Goal: Transaction & Acquisition: Purchase product/service

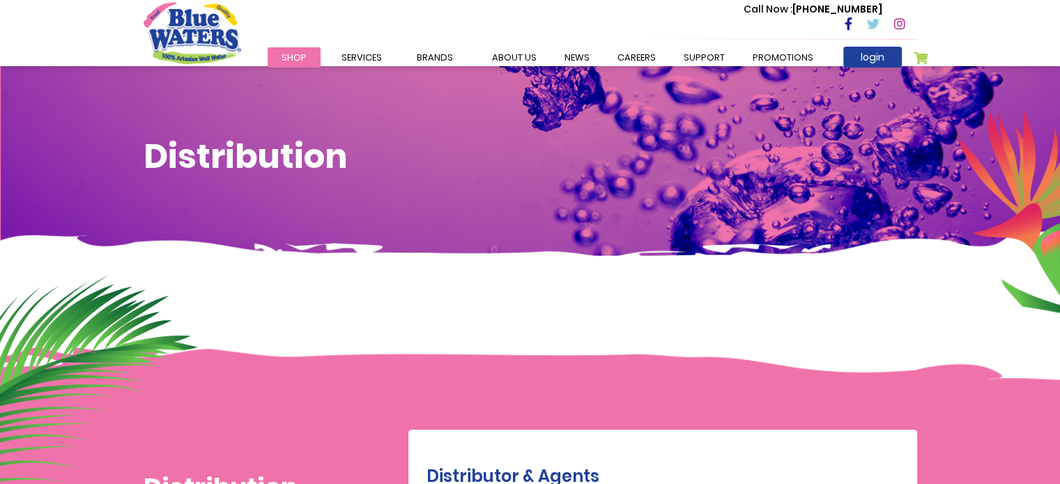
click at [302, 55] on span "Shop" at bounding box center [294, 57] width 25 height 13
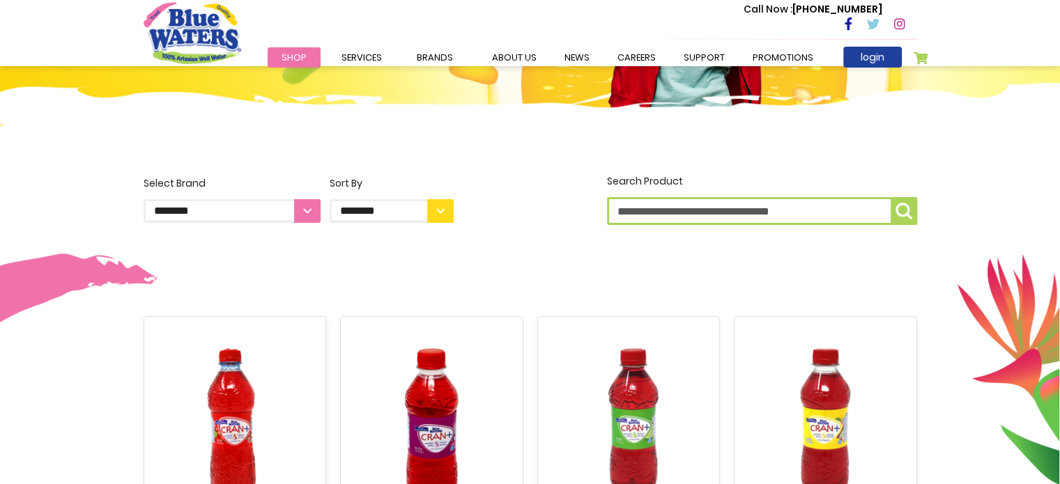
scroll to position [279, 0]
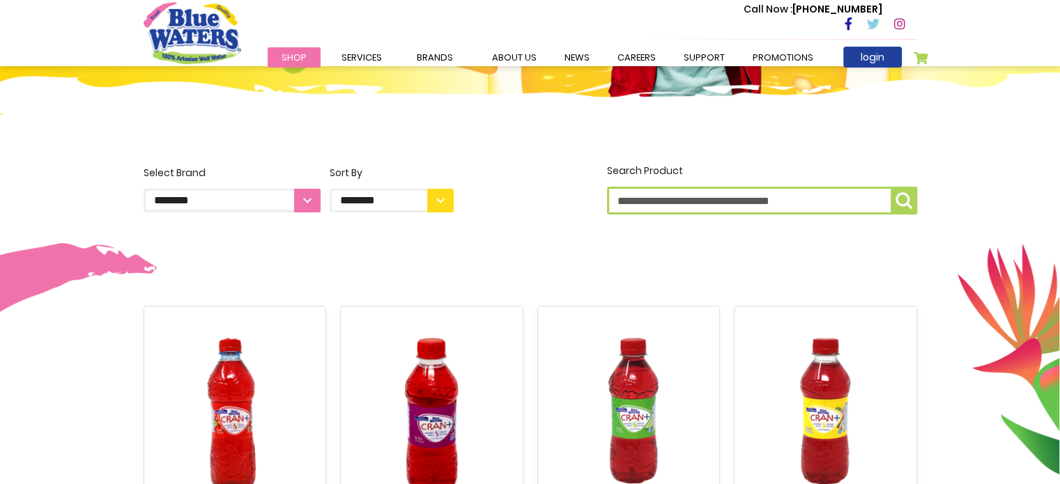
click at [440, 203] on select "**********" at bounding box center [392, 201] width 124 height 24
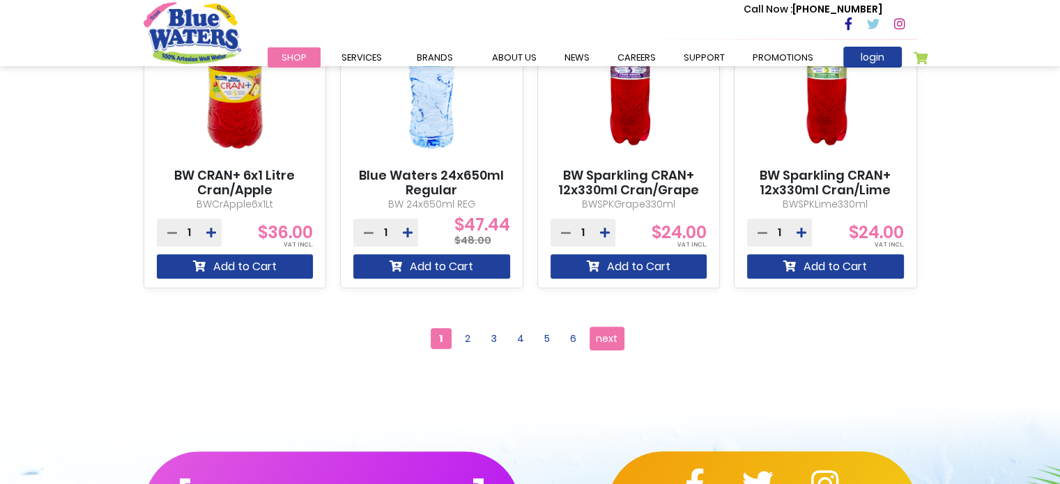
scroll to position [1225, 0]
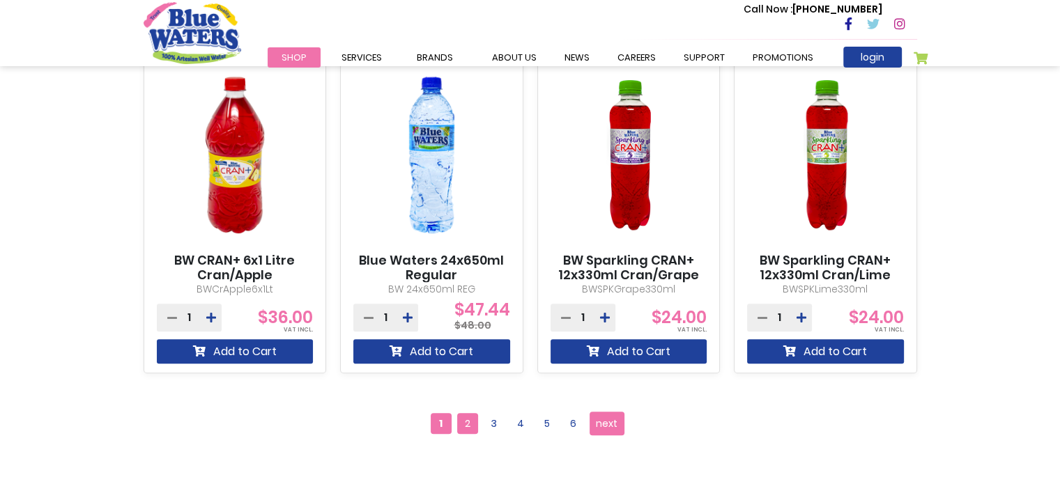
click at [471, 427] on span "2" at bounding box center [467, 423] width 21 height 21
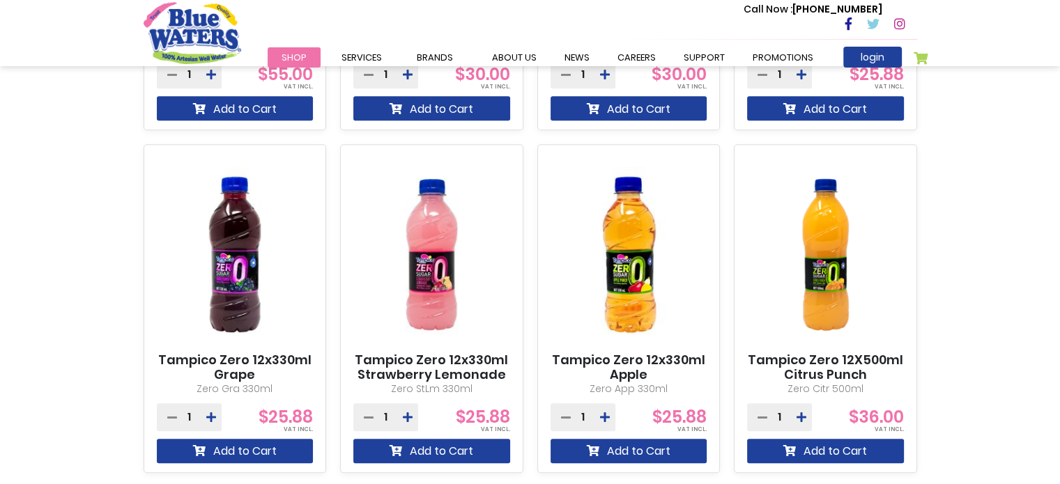
scroll to position [1324, 0]
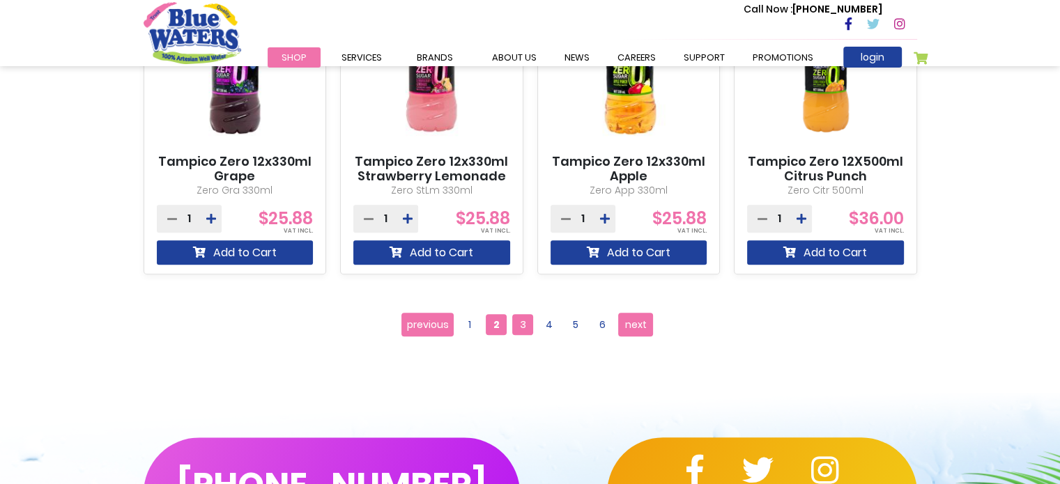
click at [524, 324] on span "3" at bounding box center [522, 324] width 21 height 21
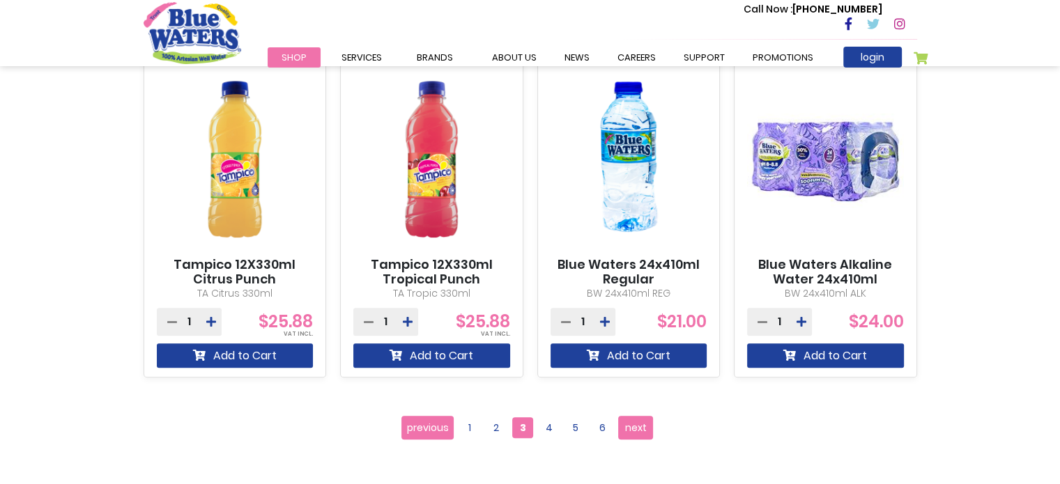
scroll to position [1254, 0]
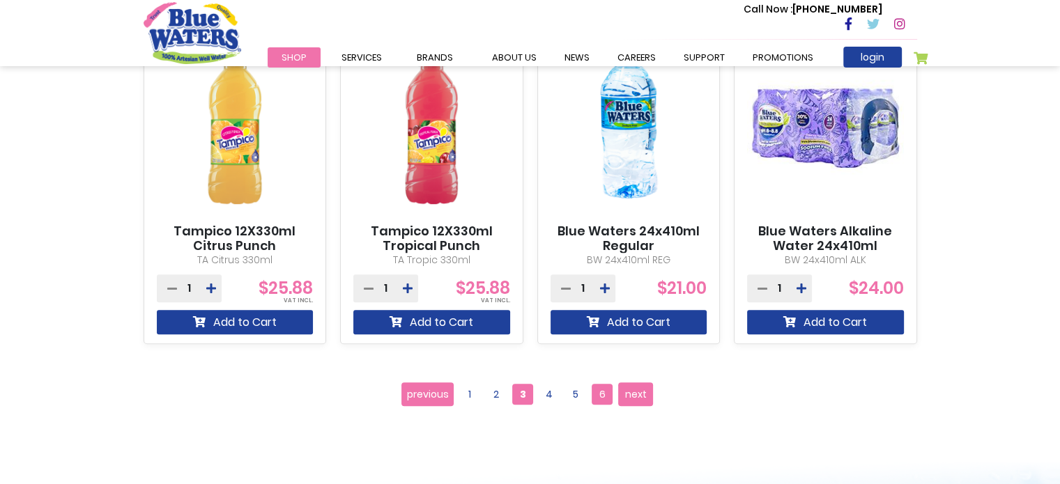
click at [604, 395] on span "6" at bounding box center [602, 394] width 21 height 21
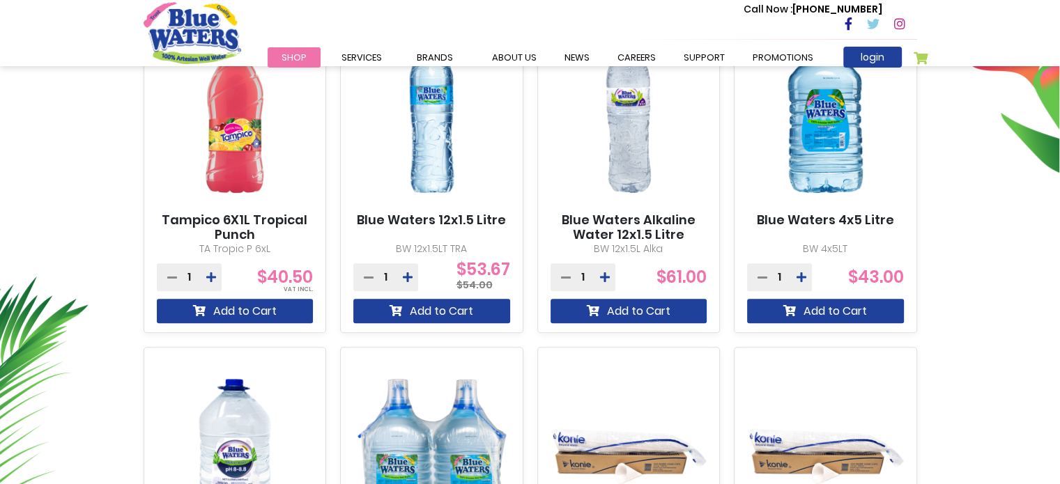
scroll to position [558, 0]
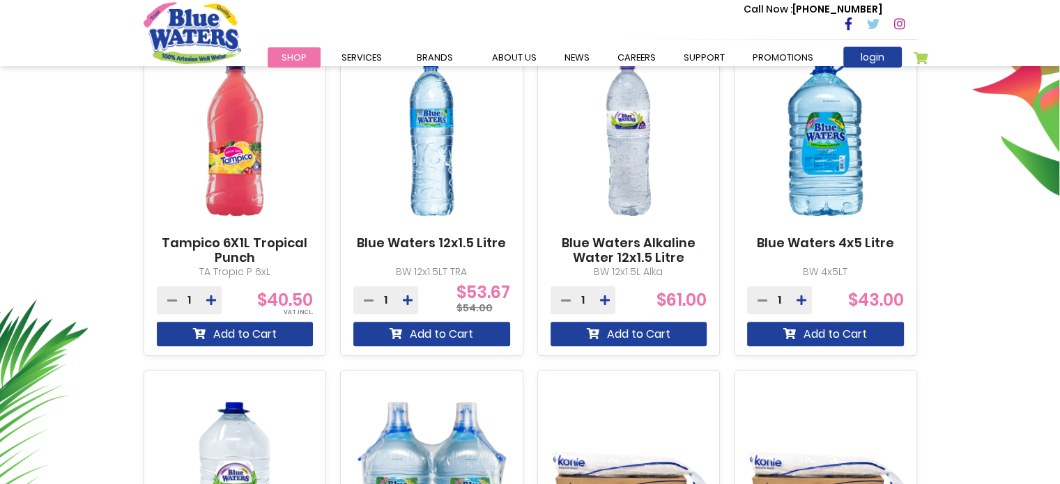
click at [469, 238] on link "Blue Waters 12x1.5 Litre" at bounding box center [431, 243] width 149 height 15
